Goal: Check status: Check status

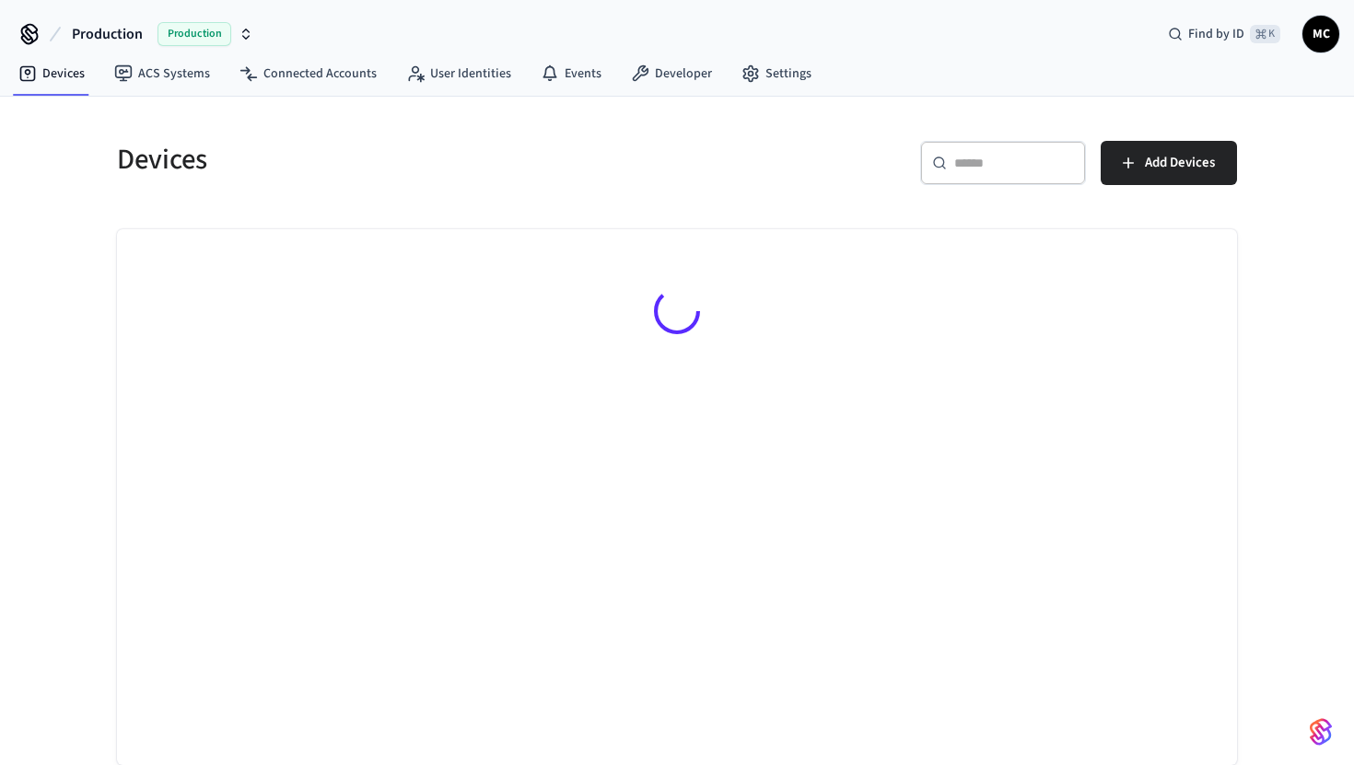
click at [944, 165] on icon at bounding box center [939, 163] width 15 height 15
click at [991, 182] on div "​ ​" at bounding box center [1003, 163] width 166 height 44
click at [991, 173] on div "​ ​" at bounding box center [1003, 163] width 166 height 44
paste input "**********"
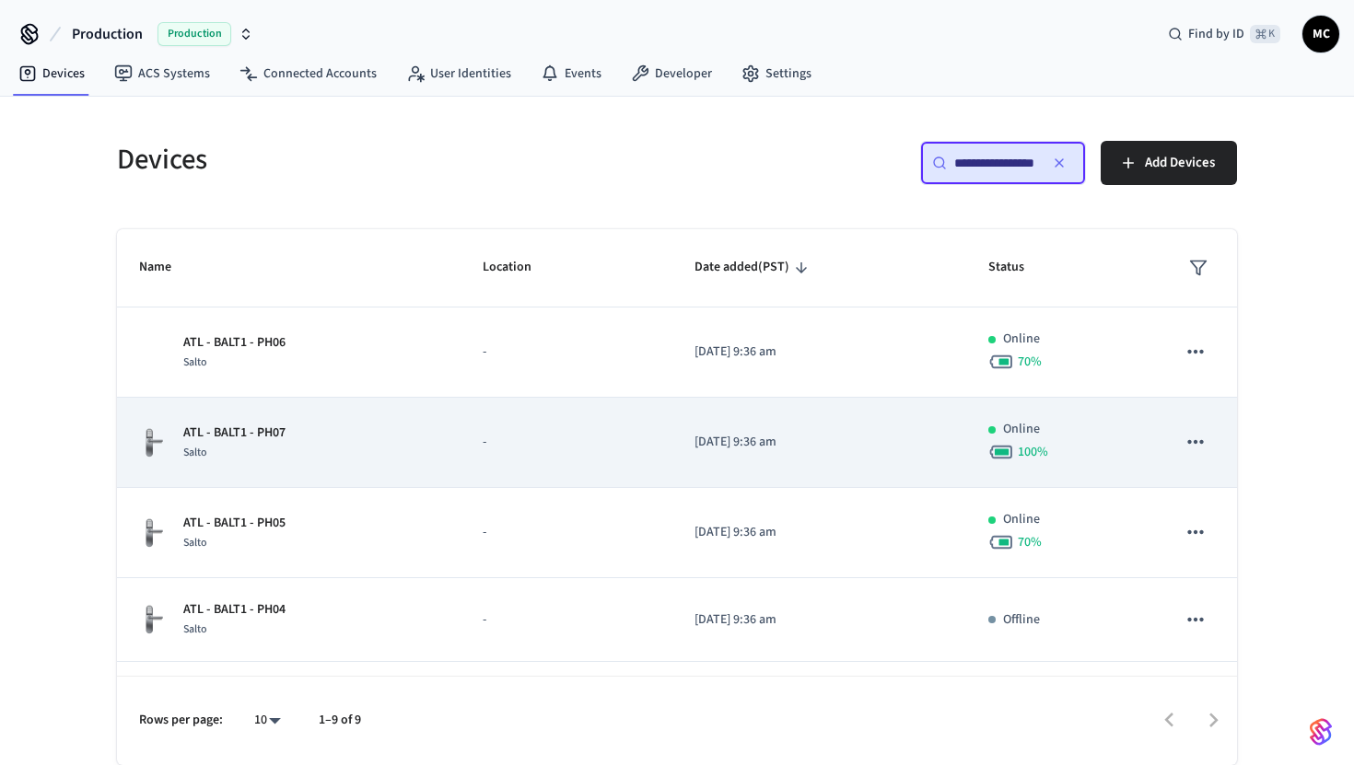
type input "**********"
click at [257, 436] on p "ATL - BALT1 - PH07" at bounding box center [234, 433] width 102 height 19
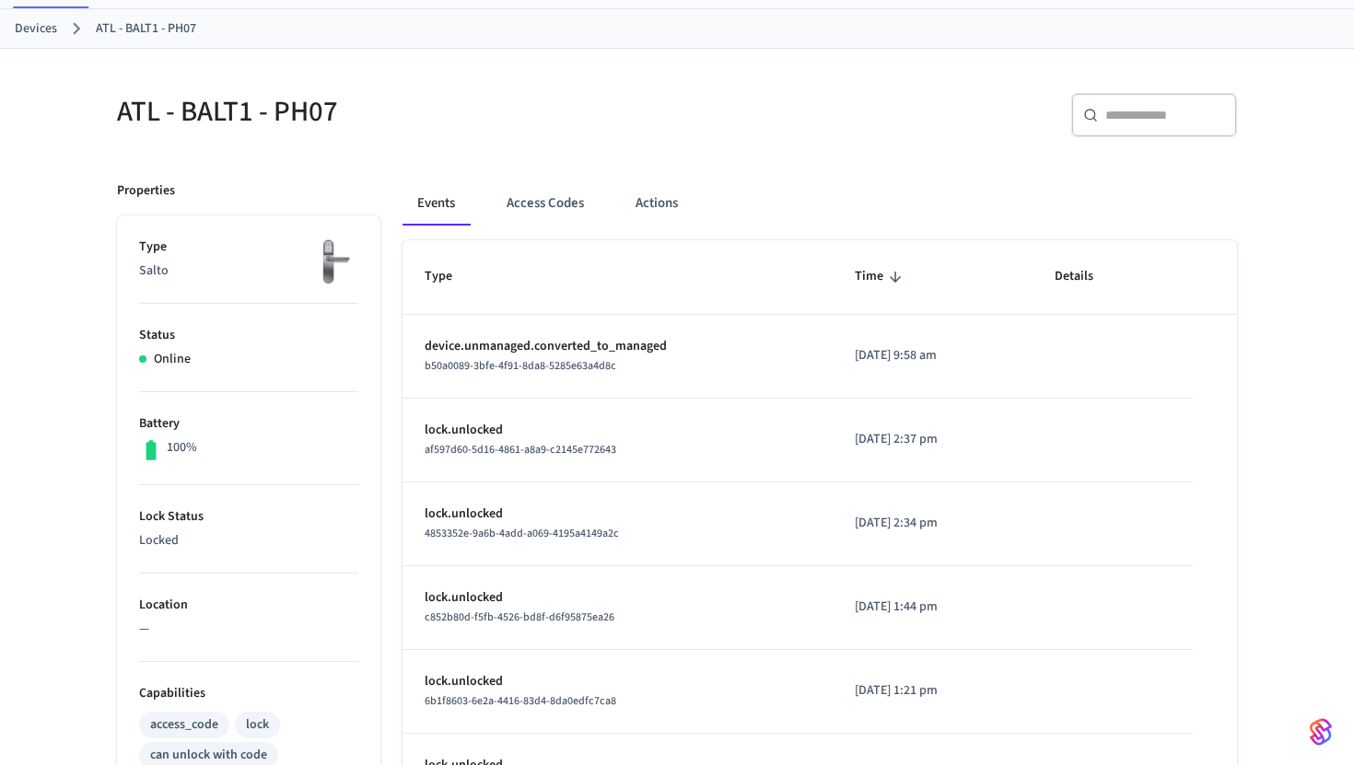
scroll to position [76, 0]
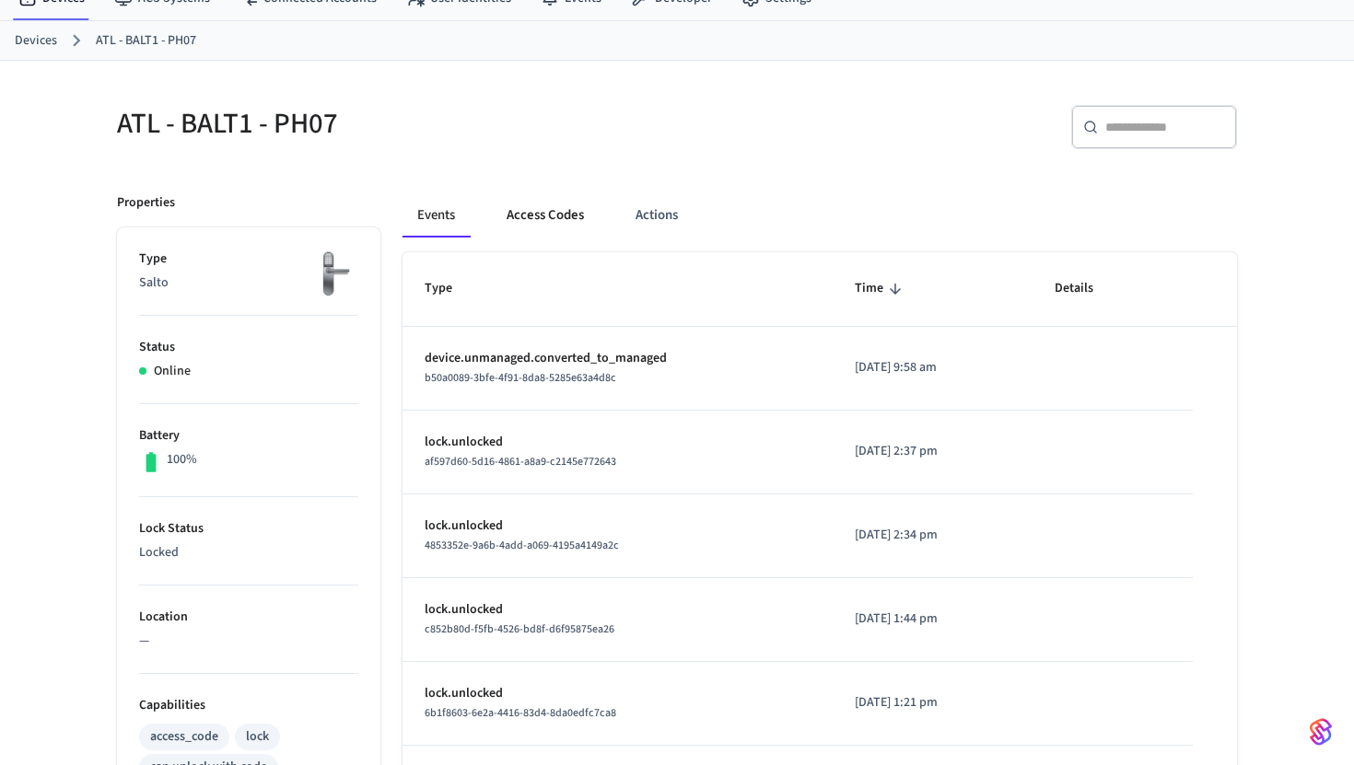
click at [525, 236] on button "Access Codes" at bounding box center [545, 215] width 107 height 44
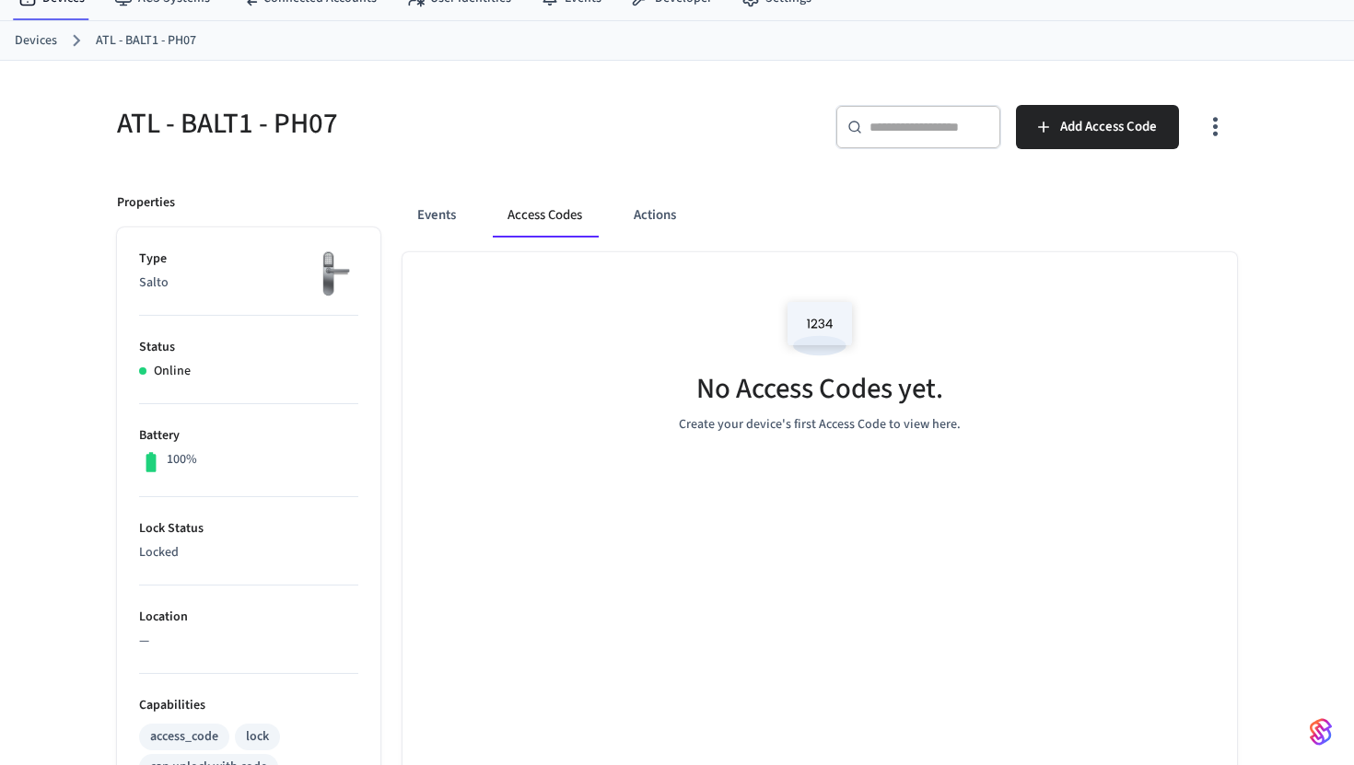
click at [615, 226] on div "Events Access Codes Actions" at bounding box center [819, 215] width 834 height 44
click at [634, 222] on button "Actions" at bounding box center [655, 215] width 72 height 44
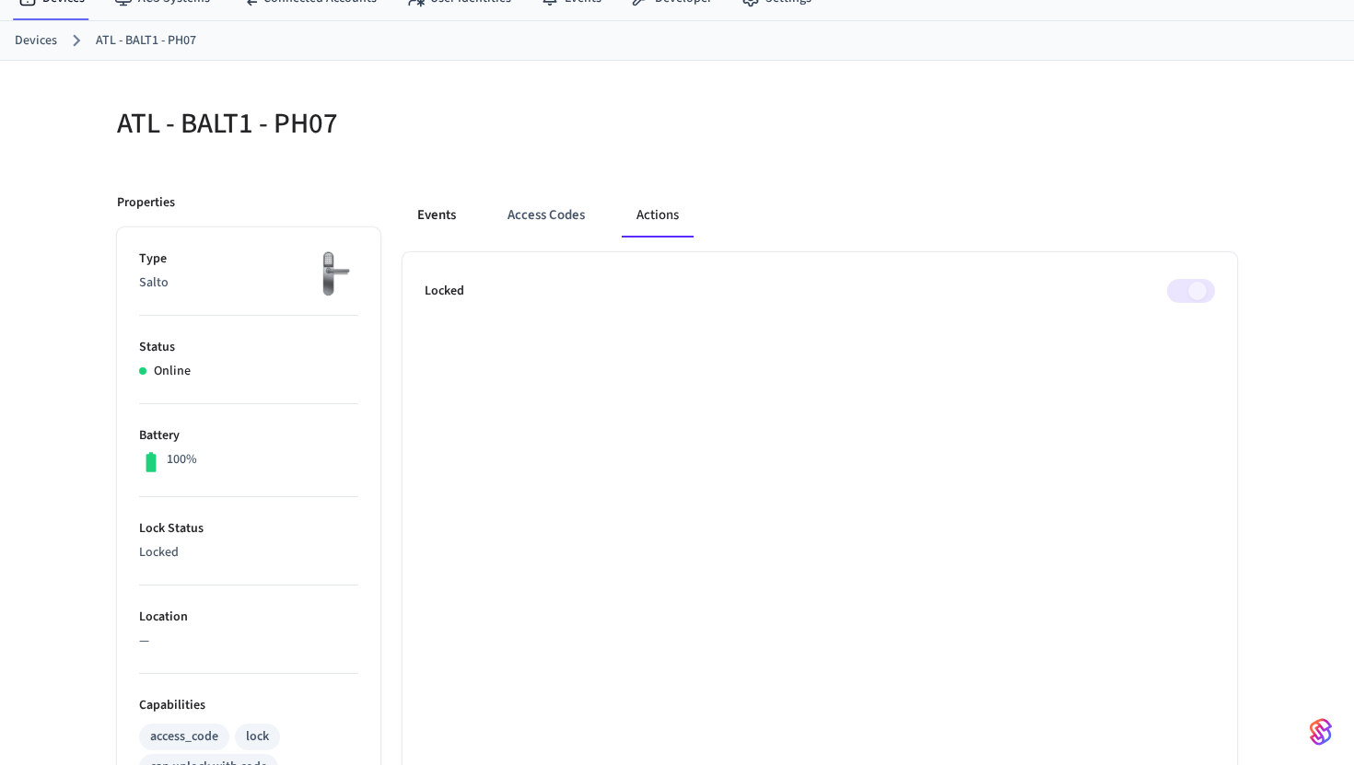
click at [416, 195] on button "Events" at bounding box center [436, 215] width 68 height 44
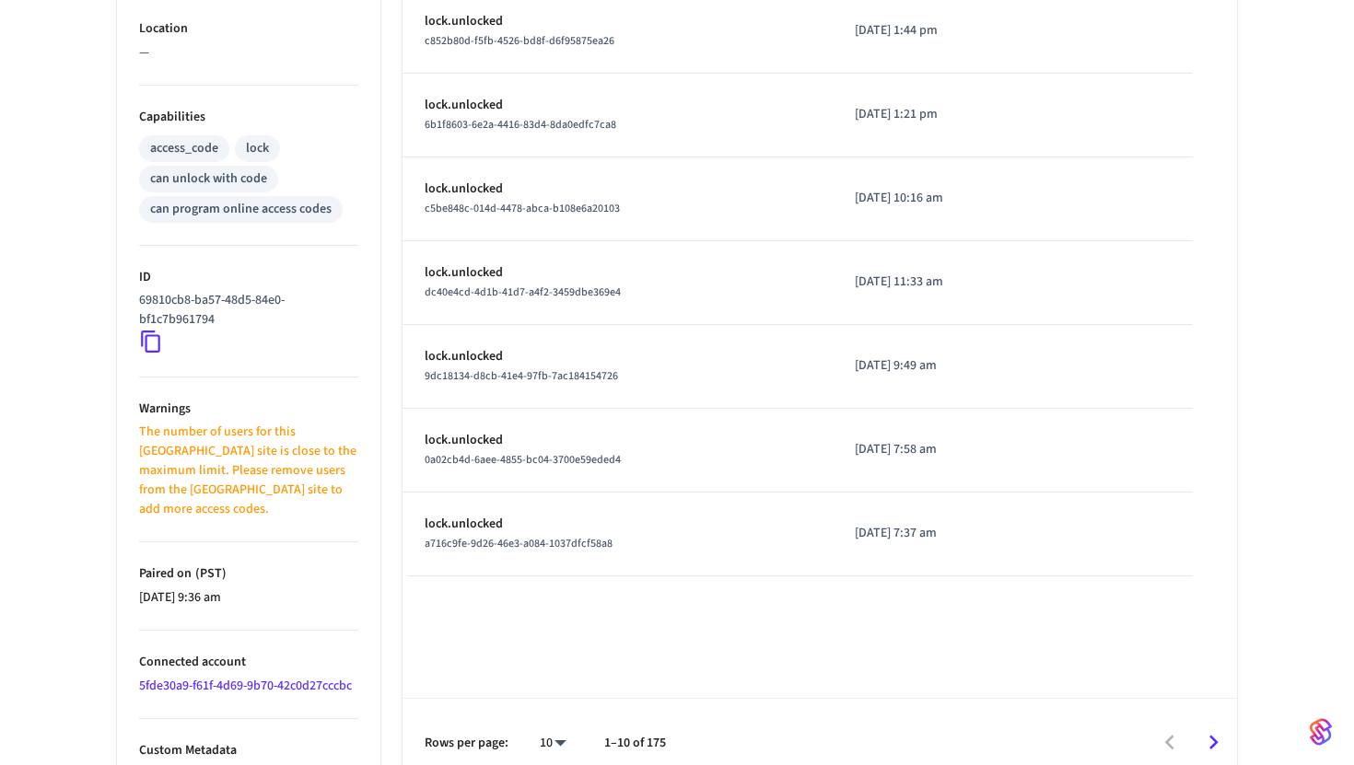
scroll to position [667, 0]
click at [292, 397] on p "Warnings" at bounding box center [248, 406] width 219 height 19
click at [151, 346] on icon at bounding box center [151, 339] width 24 height 24
click at [151, 345] on icon at bounding box center [151, 339] width 24 height 24
click at [154, 353] on li "ID 69810cb8-ba57-48d5-84e0-bf1c7b961794" at bounding box center [248, 309] width 219 height 132
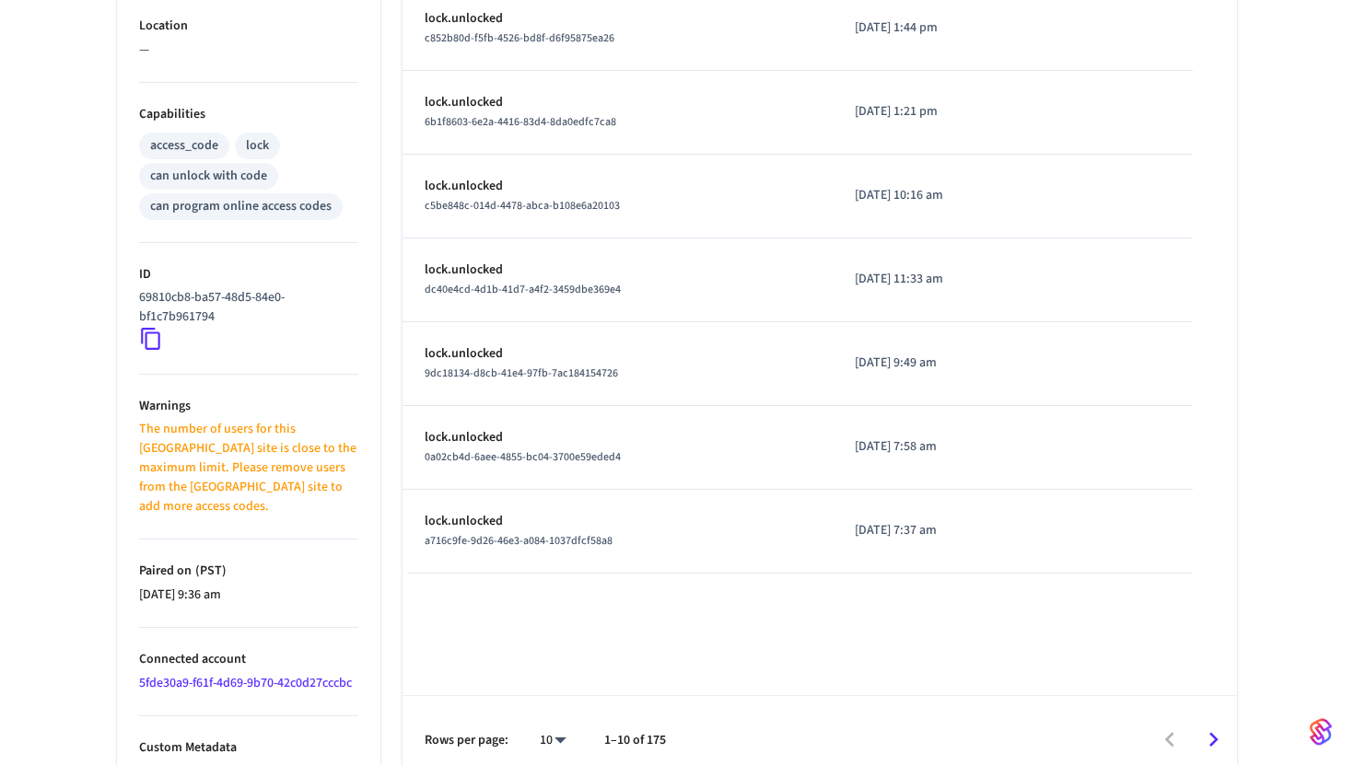
click at [154, 341] on icon at bounding box center [151, 339] width 24 height 24
